Goal: Use online tool/utility: Utilize a website feature to perform a specific function

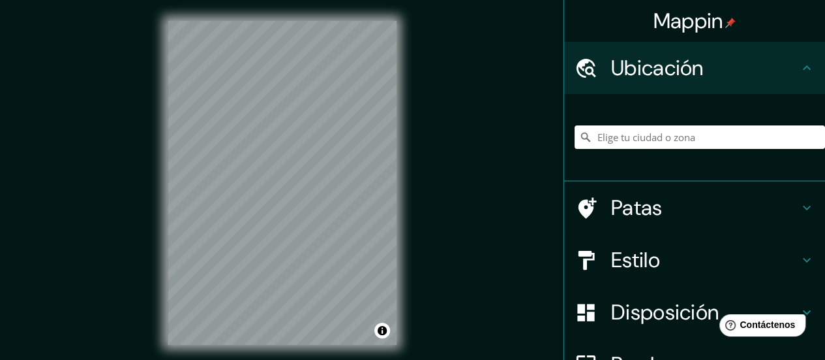
click at [688, 144] on input "Elige tu ciudad o zona" at bounding box center [700, 136] width 251 height 23
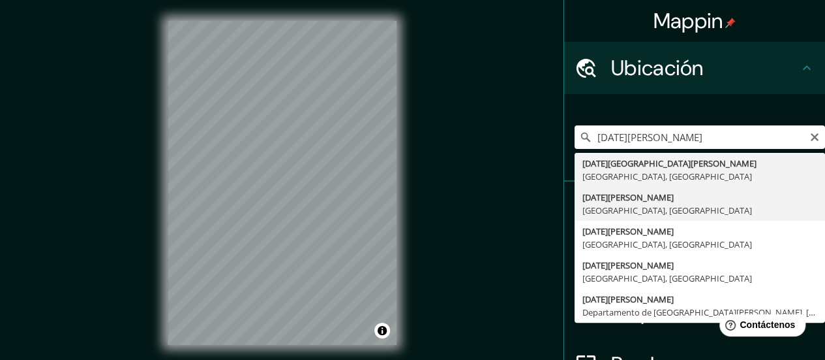
type input "[GEOGRAPHIC_DATA][PERSON_NAME], [GEOGRAPHIC_DATA], [GEOGRAPHIC_DATA]"
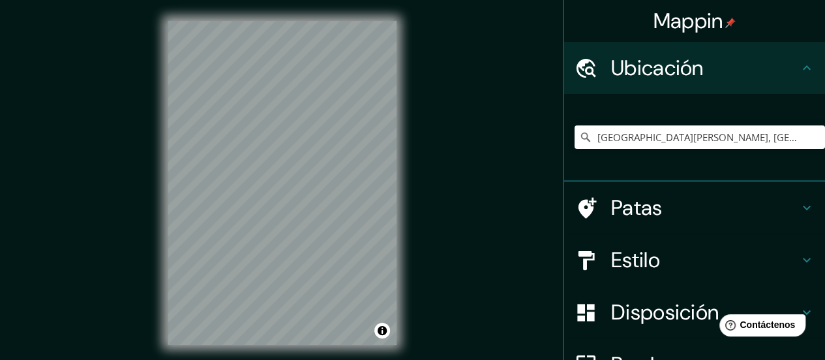
click at [688, 279] on div "Estilo" at bounding box center [694, 260] width 261 height 52
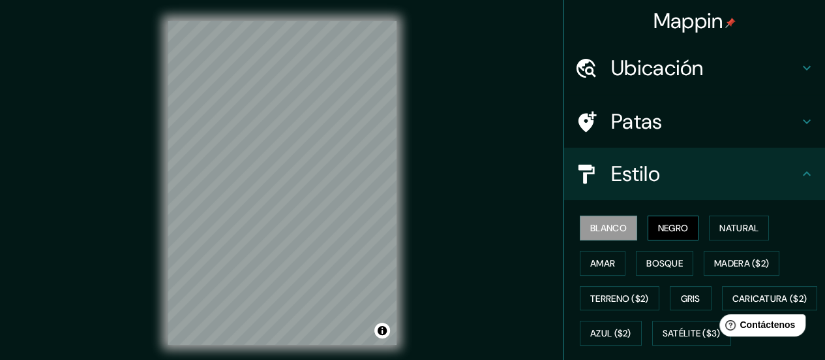
click at [678, 238] on button "Negro" at bounding box center [674, 227] width 52 height 25
click at [592, 224] on font "Blanco" at bounding box center [608, 228] width 37 height 12
click at [124, 151] on div "Mappin Ubicación [GEOGRAPHIC_DATA][PERSON_NAME], [GEOGRAPHIC_DATA], [GEOGRAPHIC…" at bounding box center [412, 193] width 825 height 386
click at [658, 226] on font "Negro" at bounding box center [673, 228] width 31 height 12
click at [617, 226] on font "Blanco" at bounding box center [608, 228] width 37 height 12
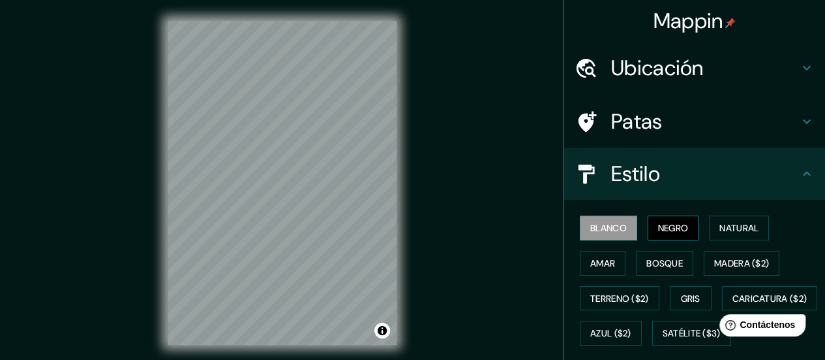
click at [679, 230] on font "Negro" at bounding box center [673, 228] width 31 height 12
click at [387, 359] on html "Mappin Ubicación [GEOGRAPHIC_DATA][PERSON_NAME], [GEOGRAPHIC_DATA], [GEOGRAPHIC…" at bounding box center [412, 180] width 825 height 360
